Goal: Transaction & Acquisition: Purchase product/service

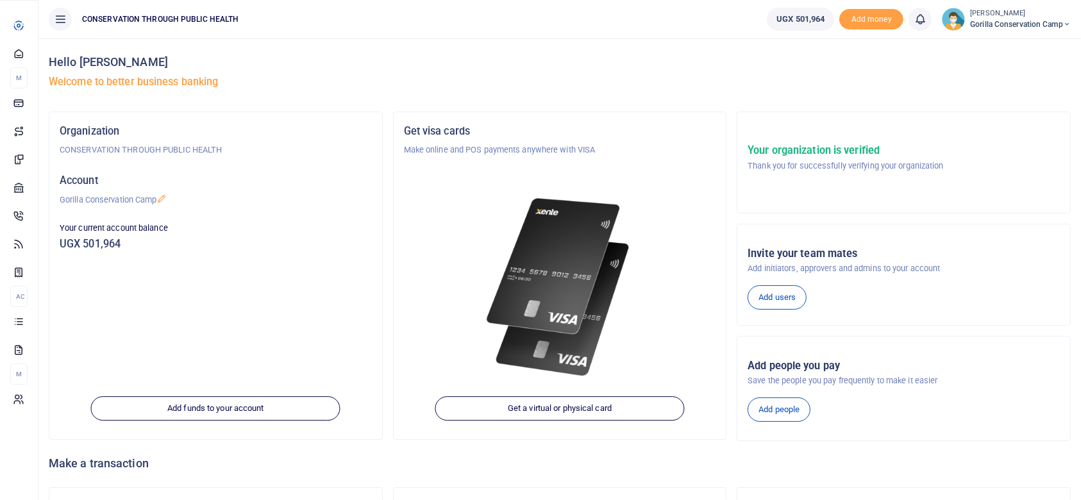
click at [0, 0] on span "Dashboard" at bounding box center [0, 0] width 0 height 0
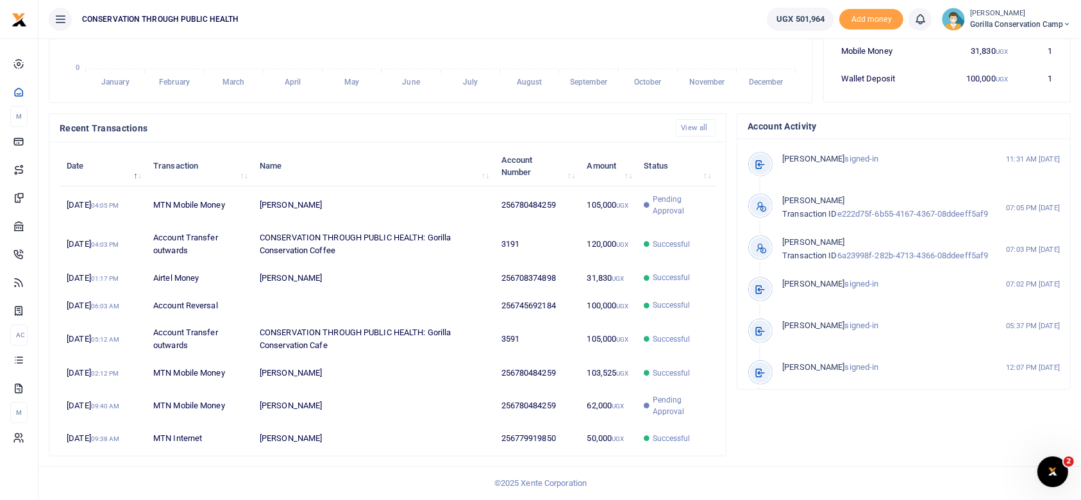
scroll to position [374, 0]
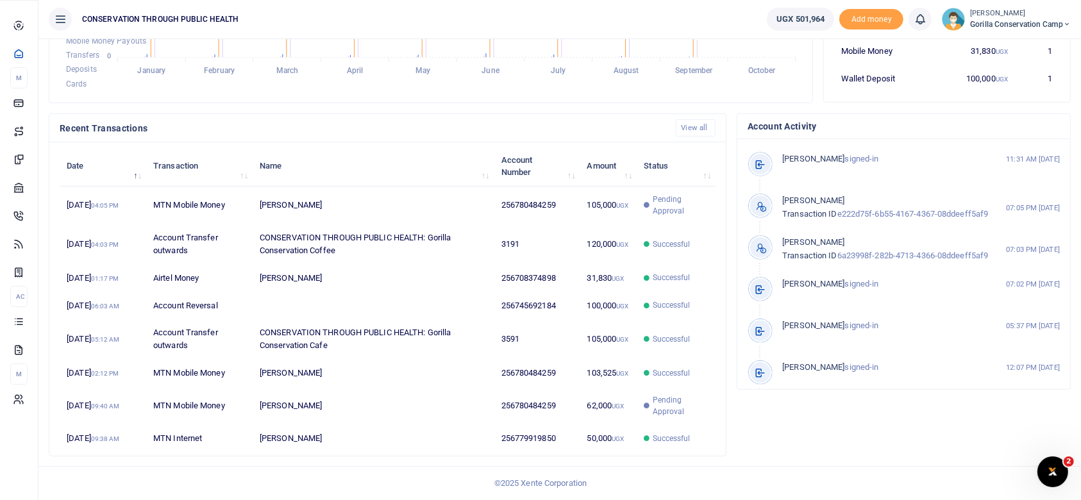
click at [0, 0] on span "Internet" at bounding box center [0, 0] width 0 height 0
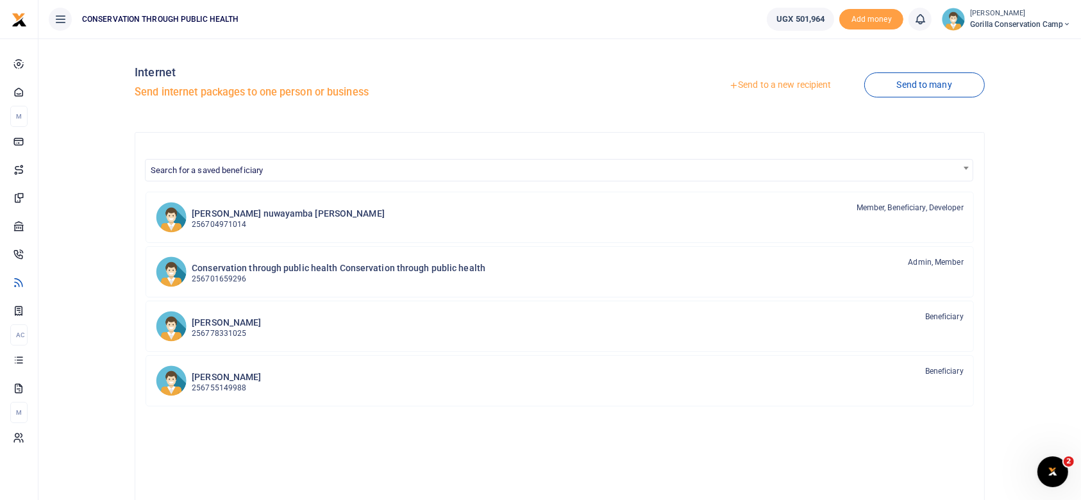
click at [798, 81] on link "Send to a new recipient" at bounding box center [779, 85] width 167 height 23
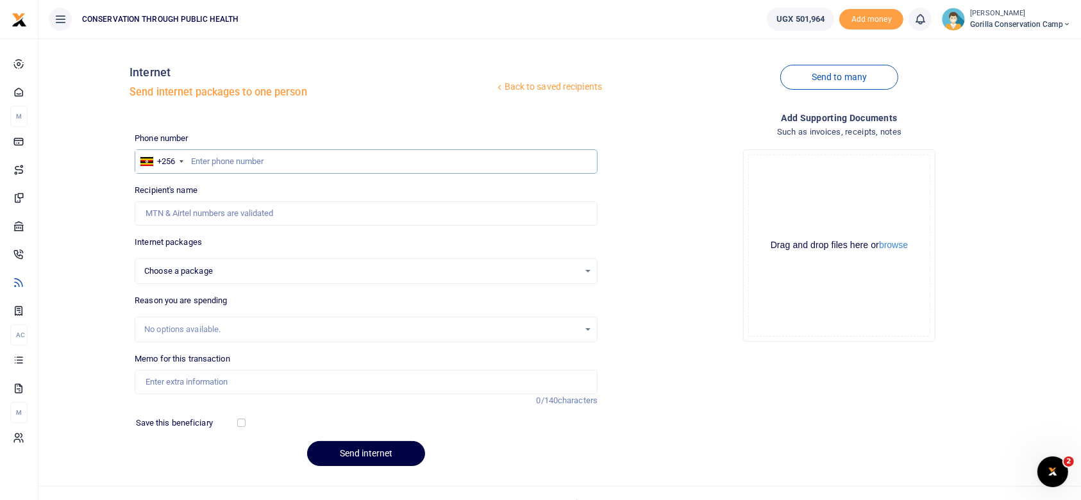
click at [197, 158] on input "text" at bounding box center [366, 161] width 463 height 24
type input "780484259"
select select
type input "[PERSON_NAME]"
type input "780484259"
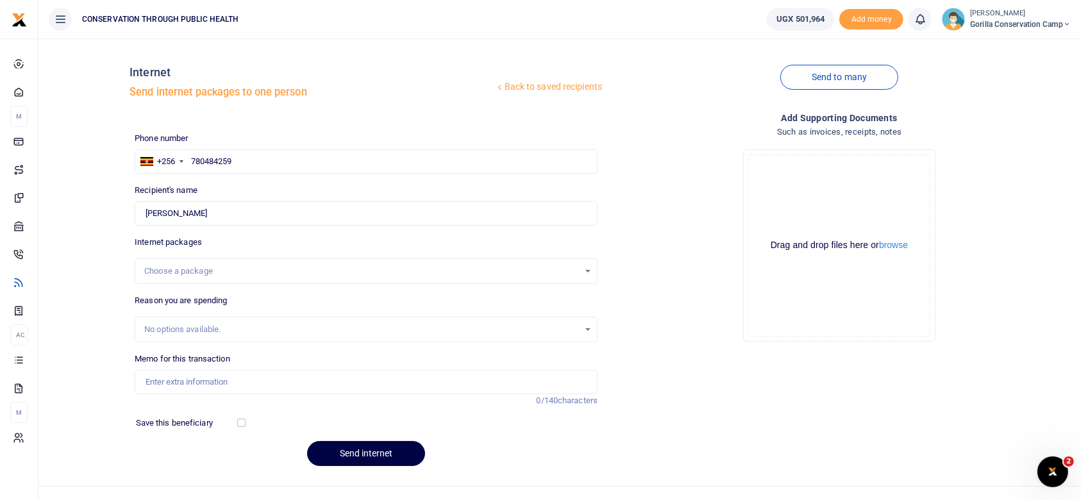
click at [583, 273] on div "Choose a package" at bounding box center [365, 271] width 461 height 14
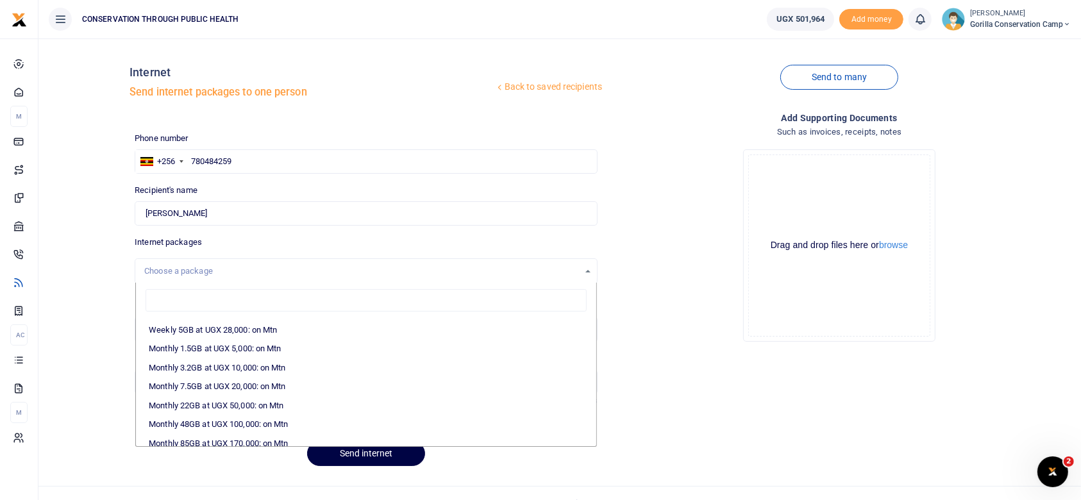
scroll to position [174, 0]
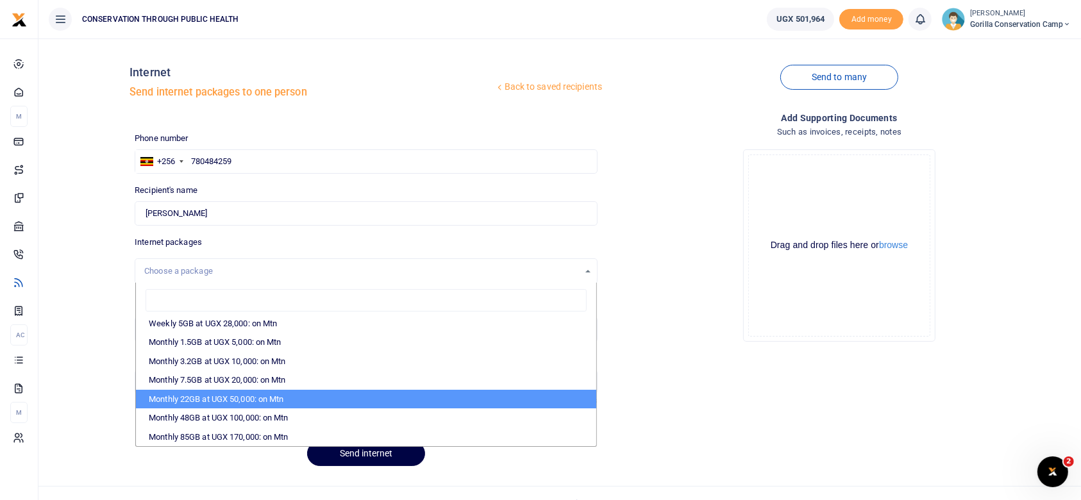
click at [252, 398] on li "Monthly 22GB at UGX 50,000: on Mtn" at bounding box center [366, 399] width 460 height 19
select select "CXpJYDqUGIMMdw3YXKilkAodr3ix5COxIAXy7MdavpbFAxMIqXt/dw=="
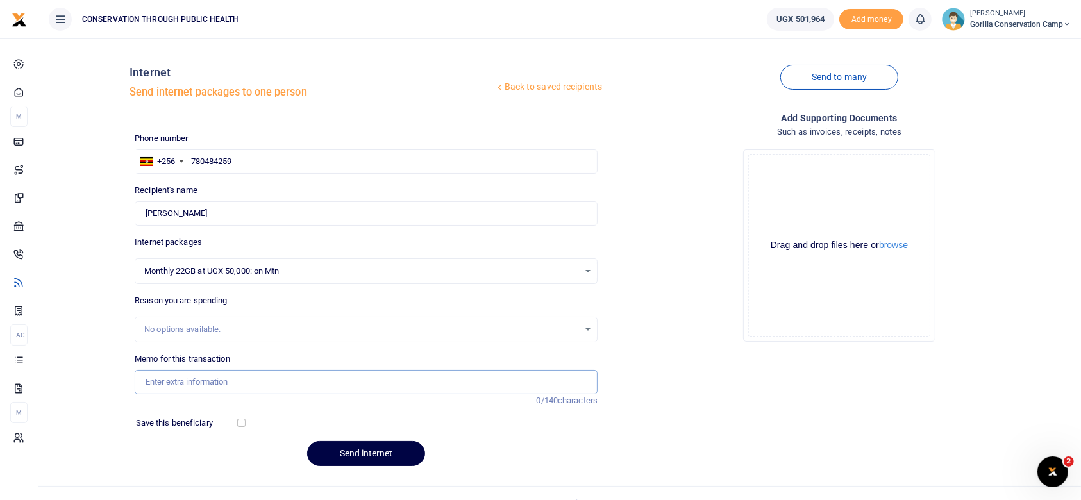
click at [162, 378] on input "Memo for this transaction" at bounding box center [366, 382] width 463 height 24
type input "Data for internet"
click at [380, 451] on button "Send internet" at bounding box center [366, 453] width 118 height 25
